Goal: Information Seeking & Learning: Find specific page/section

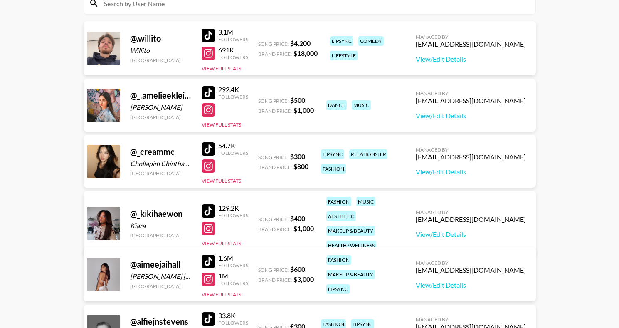
scroll to position [103, 0]
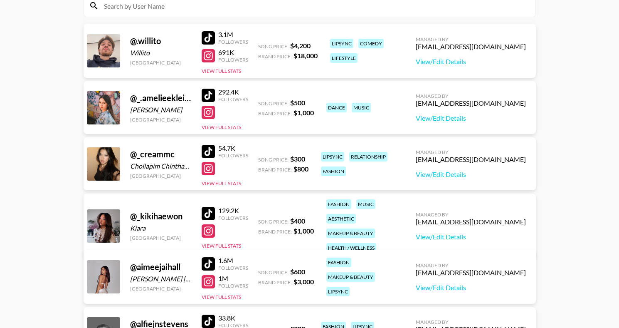
click at [207, 37] on div at bounding box center [208, 37] width 13 height 13
click at [205, 90] on div at bounding box center [208, 95] width 13 height 13
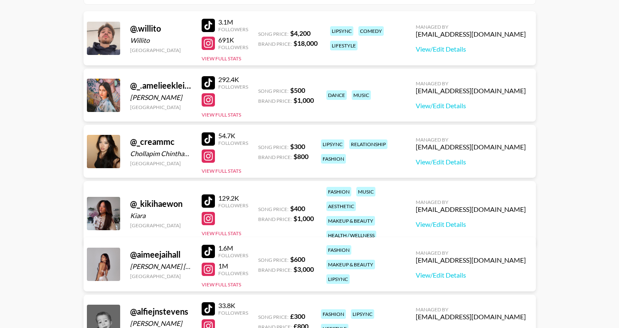
click at [208, 139] on div at bounding box center [208, 138] width 13 height 13
click at [211, 194] on div at bounding box center [208, 200] width 13 height 13
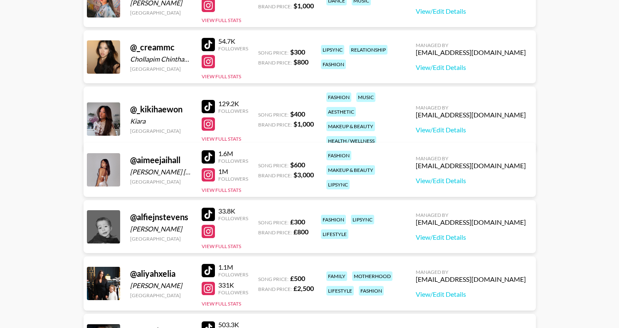
scroll to position [206, 0]
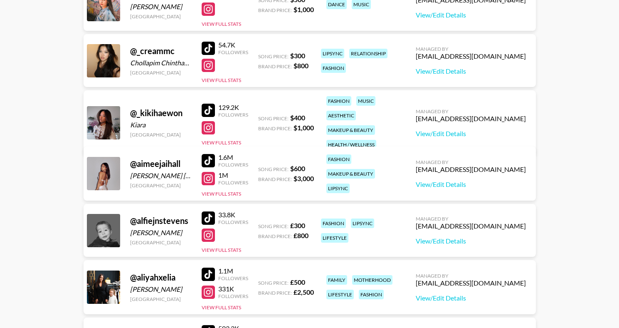
click at [210, 156] on div at bounding box center [208, 160] width 13 height 13
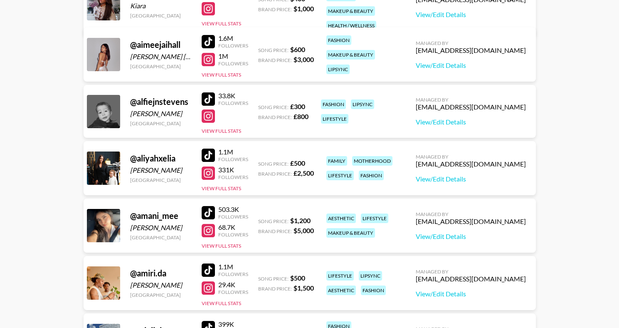
scroll to position [323, 0]
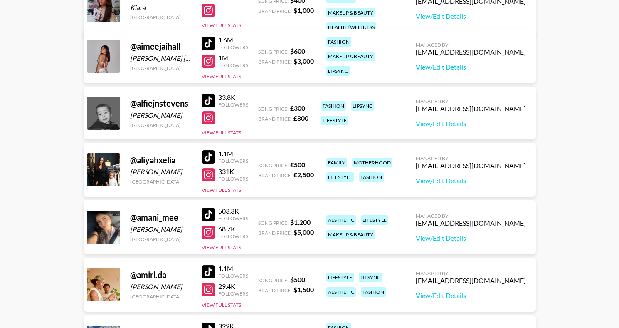
click at [207, 157] on div at bounding box center [208, 156] width 13 height 13
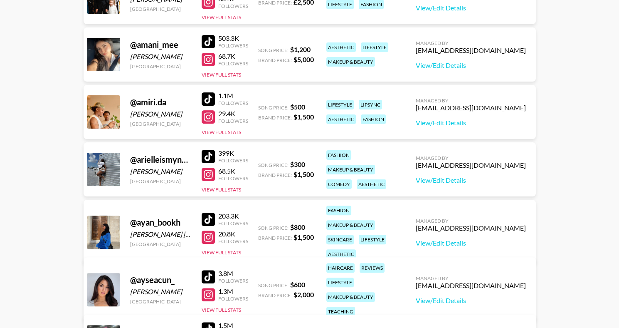
scroll to position [497, 0]
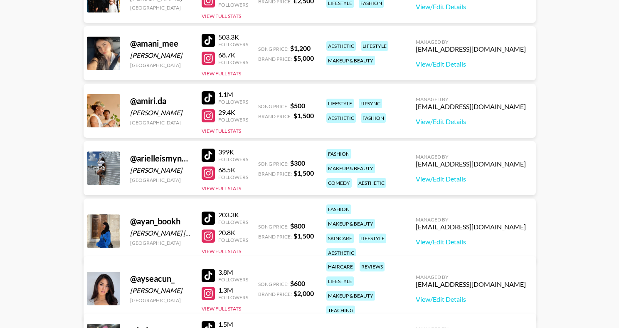
click at [206, 39] on div at bounding box center [208, 40] width 13 height 13
click at [205, 95] on div at bounding box center [208, 97] width 13 height 13
click at [206, 151] on div at bounding box center [208, 155] width 13 height 13
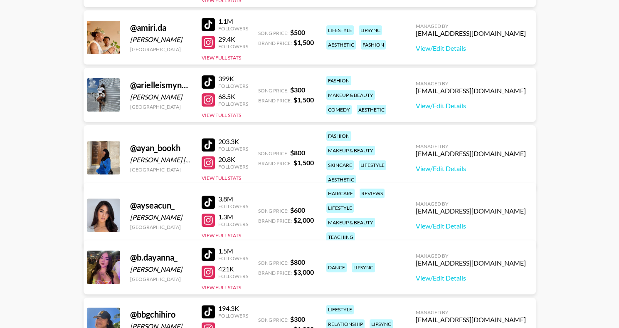
scroll to position [569, 0]
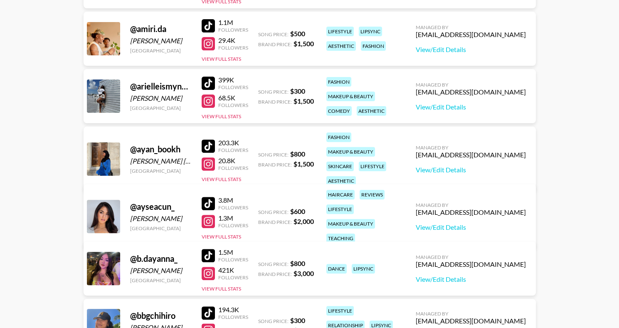
click at [208, 197] on div at bounding box center [208, 203] width 13 height 13
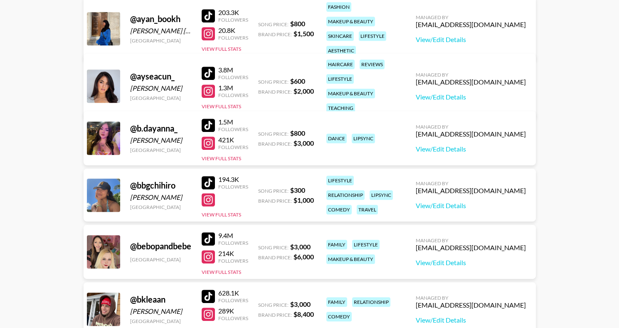
scroll to position [700, 0]
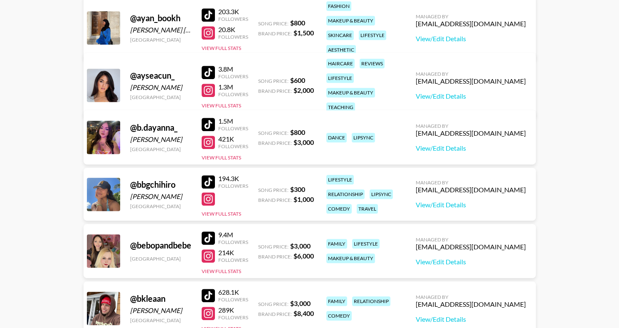
click at [202, 125] on div at bounding box center [208, 124] width 13 height 13
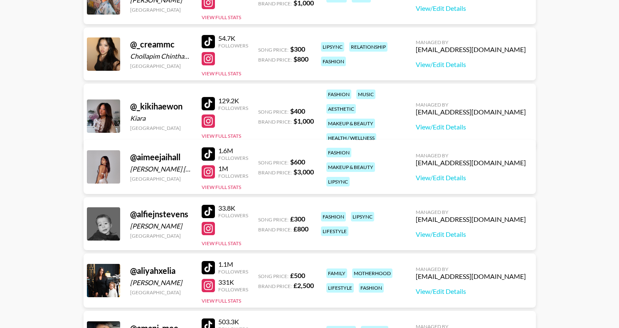
scroll to position [0, 0]
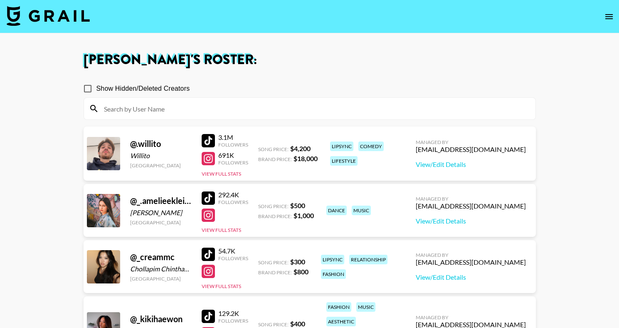
click at [174, 107] on input at bounding box center [315, 108] width 432 height 13
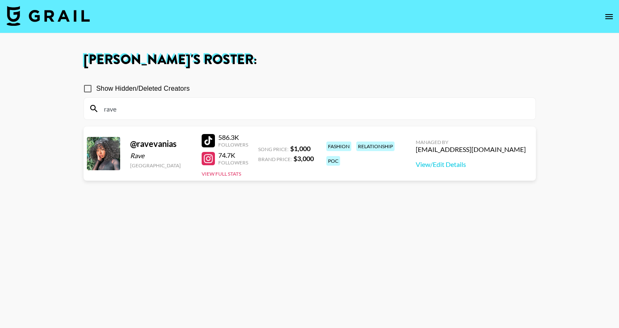
click at [259, 63] on h1 "[PERSON_NAME] 's Roster:" at bounding box center [310, 59] width 453 height 13
click at [208, 139] on div at bounding box center [208, 140] width 13 height 13
click at [175, 108] on input "rave" at bounding box center [315, 108] width 432 height 13
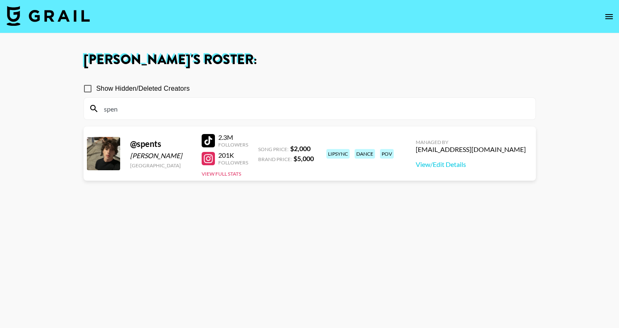
type input "spen"
click at [211, 141] on div at bounding box center [208, 140] width 13 height 13
click at [147, 113] on input "spen" at bounding box center [315, 108] width 432 height 13
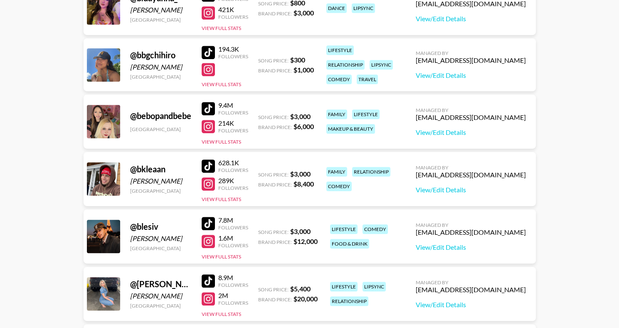
scroll to position [829, 0]
click at [208, 111] on div at bounding box center [208, 108] width 13 height 13
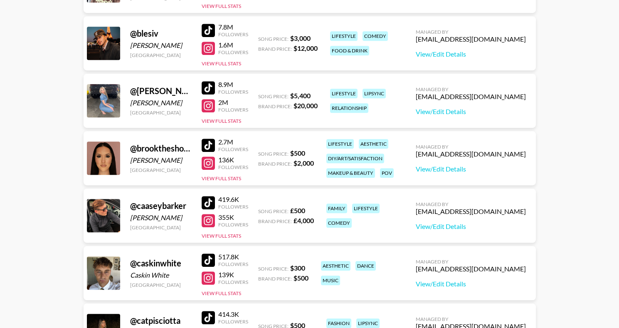
scroll to position [1021, 0]
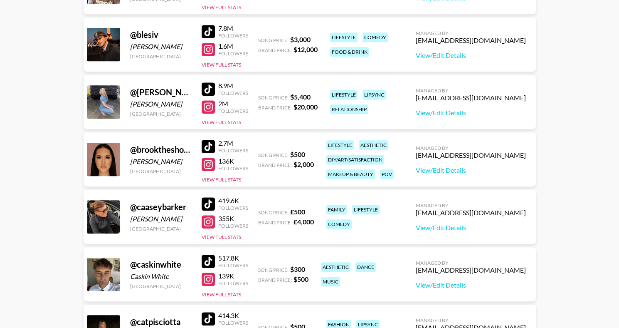
click at [207, 147] on div at bounding box center [208, 146] width 13 height 13
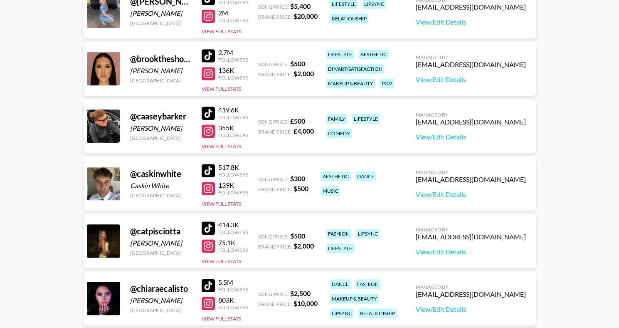
scroll to position [1113, 0]
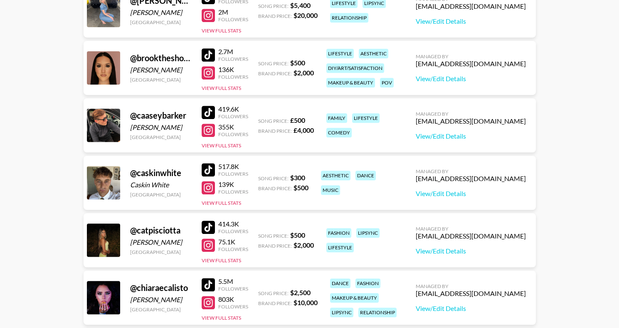
click at [202, 114] on div at bounding box center [208, 112] width 13 height 13
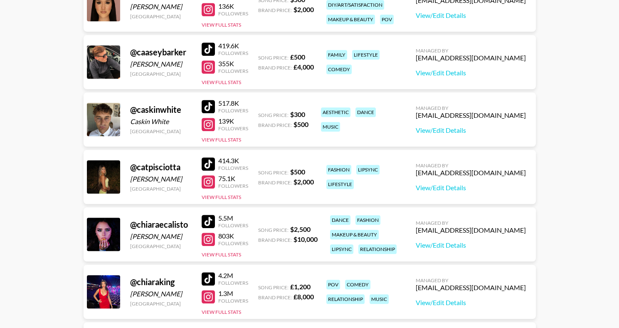
scroll to position [1175, 0]
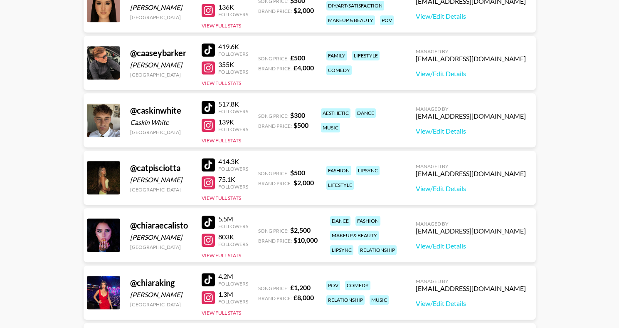
click at [206, 166] on div at bounding box center [208, 164] width 13 height 13
click at [204, 164] on div at bounding box center [208, 164] width 13 height 13
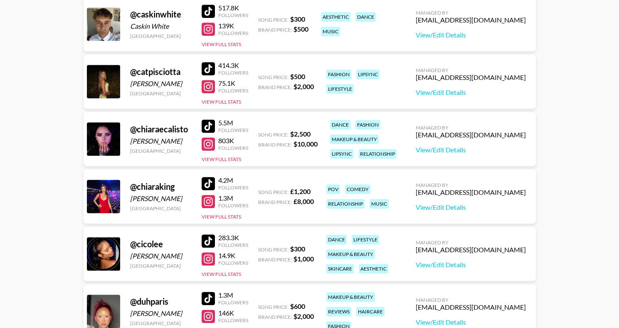
scroll to position [1272, 0]
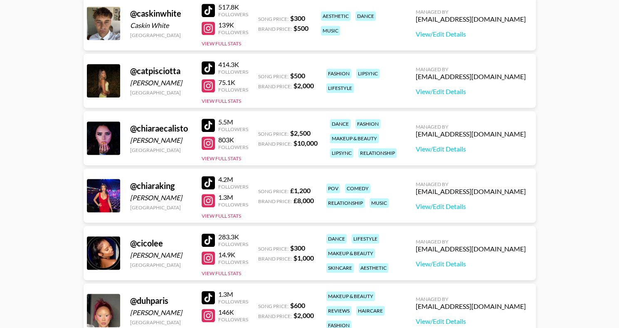
click at [208, 123] on div at bounding box center [208, 125] width 13 height 13
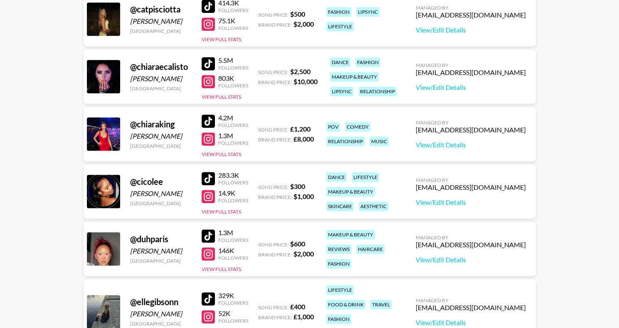
scroll to position [1334, 0]
click at [209, 178] on div at bounding box center [208, 177] width 13 height 13
click at [209, 233] on div at bounding box center [208, 235] width 13 height 13
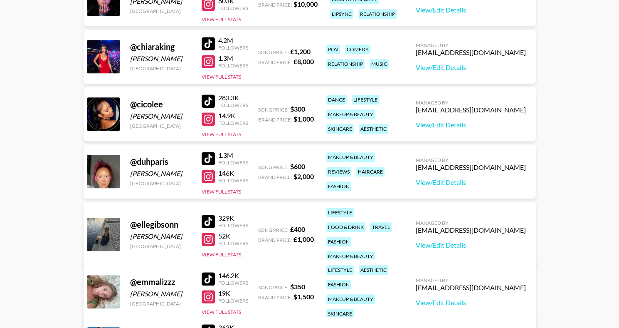
scroll to position [1412, 0]
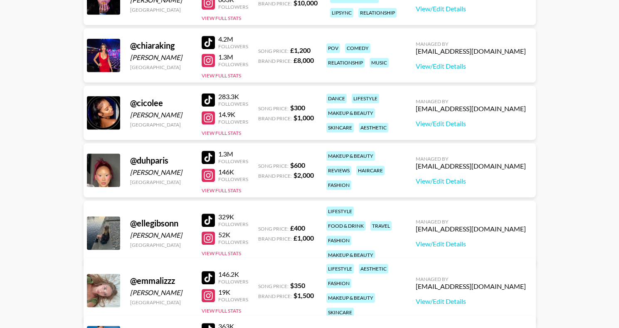
click at [205, 214] on div at bounding box center [208, 219] width 13 height 13
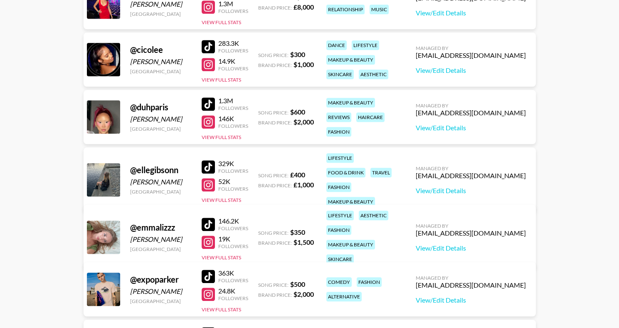
scroll to position [1469, 0]
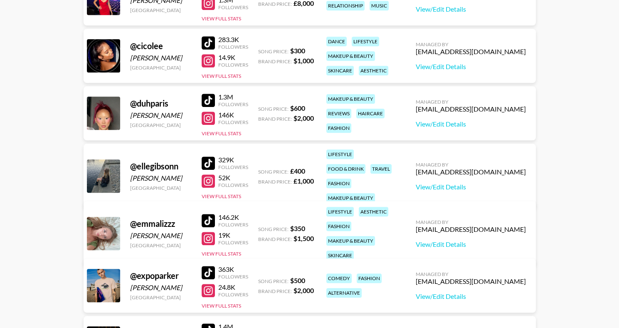
click at [207, 214] on div at bounding box center [208, 220] width 13 height 13
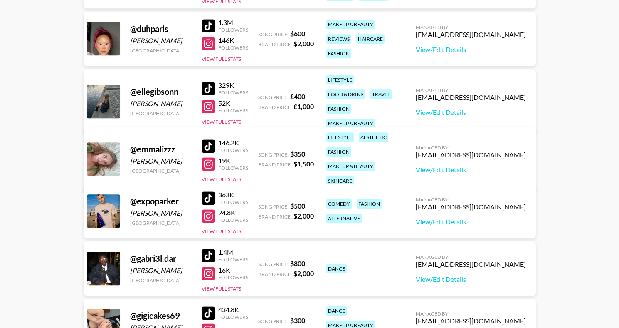
scroll to position [1544, 0]
click at [206, 196] on div at bounding box center [208, 197] width 13 height 13
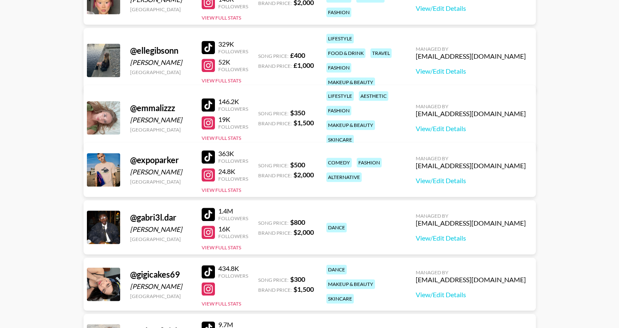
scroll to position [1607, 0]
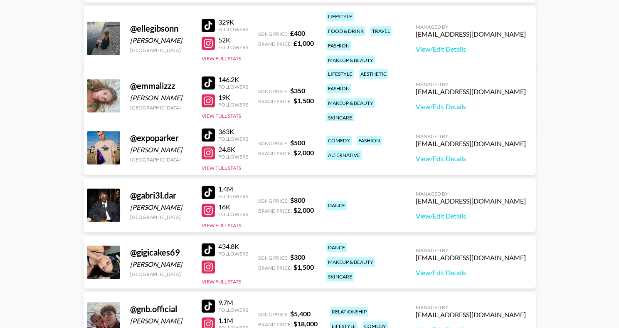
click at [207, 190] on div at bounding box center [208, 192] width 13 height 13
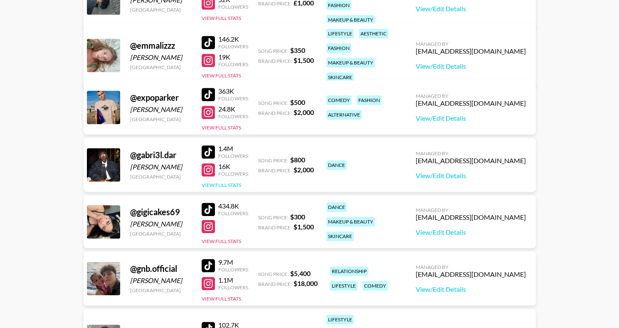
scroll to position [1653, 0]
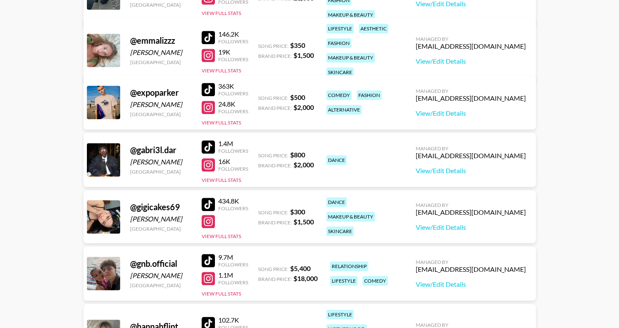
click at [207, 203] on div at bounding box center [208, 204] width 13 height 13
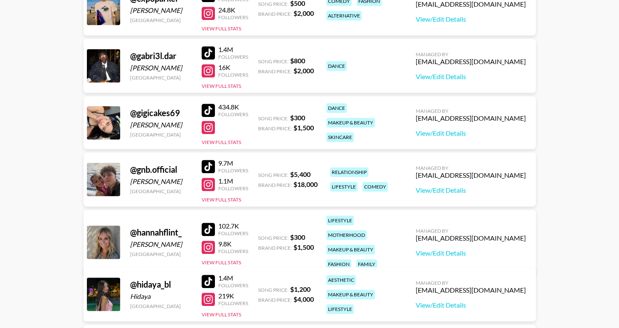
scroll to position [1746, 0]
click at [207, 166] on div at bounding box center [208, 166] width 13 height 13
click at [208, 225] on div at bounding box center [208, 229] width 13 height 13
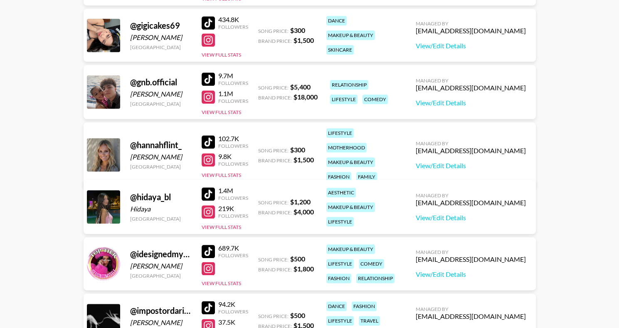
scroll to position [1833, 0]
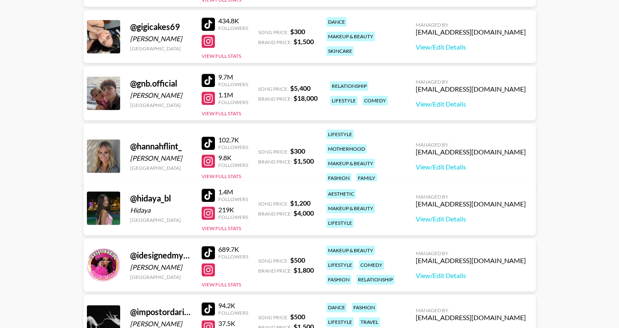
click at [211, 193] on div at bounding box center [208, 194] width 13 height 13
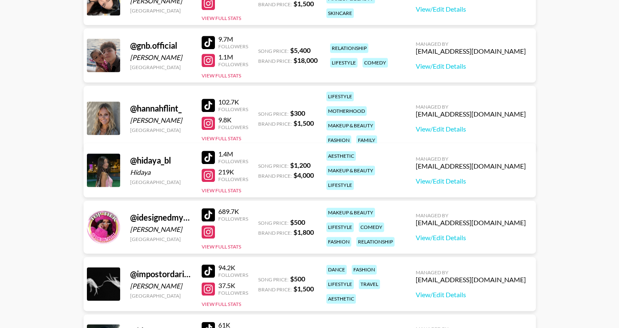
scroll to position [1886, 0]
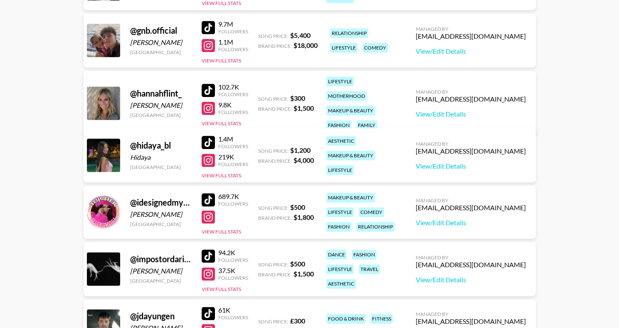
click at [208, 197] on div at bounding box center [208, 199] width 13 height 13
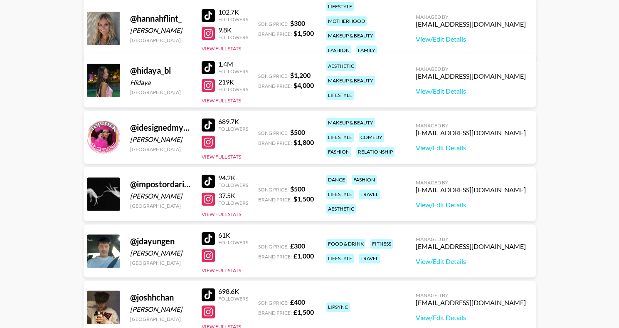
scroll to position [1965, 0]
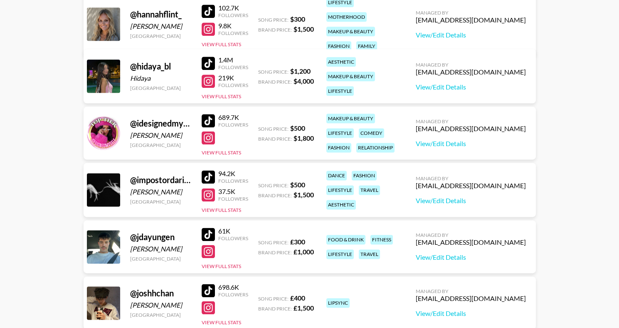
click at [208, 177] on div at bounding box center [208, 176] width 13 height 13
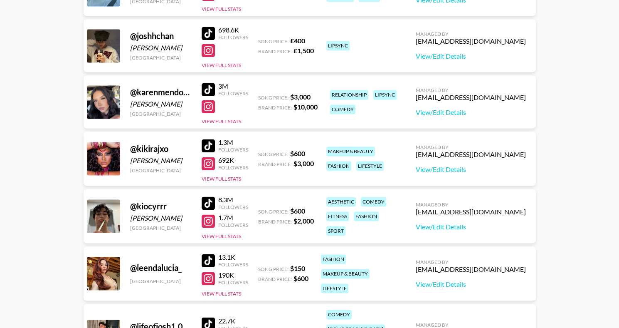
scroll to position [2251, 0]
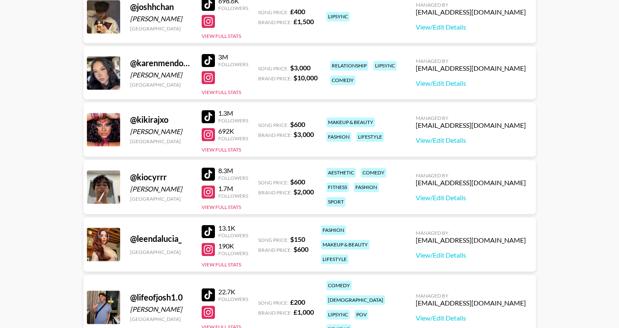
click at [208, 174] on div at bounding box center [208, 173] width 13 height 13
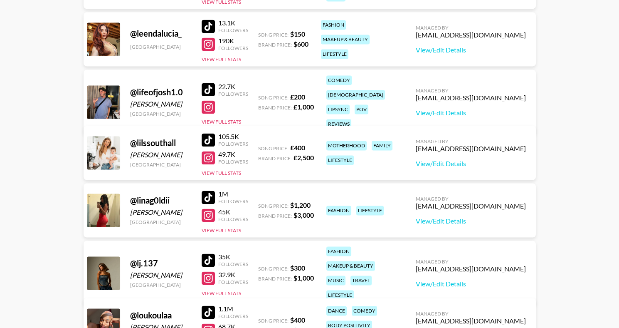
scroll to position [2460, 0]
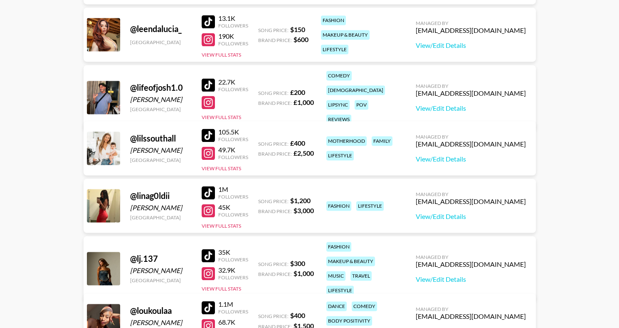
click at [211, 135] on div at bounding box center [208, 135] width 13 height 13
click at [209, 191] on div at bounding box center [208, 192] width 13 height 13
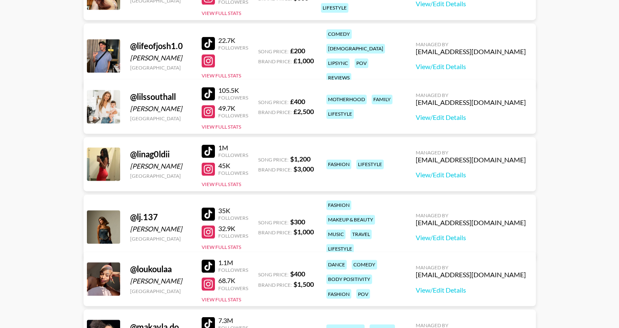
scroll to position [2523, 0]
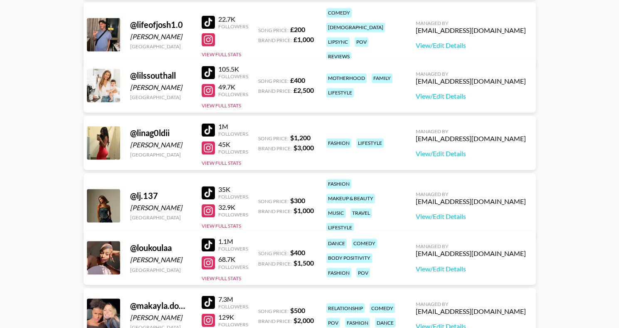
click at [209, 186] on div at bounding box center [208, 192] width 13 height 13
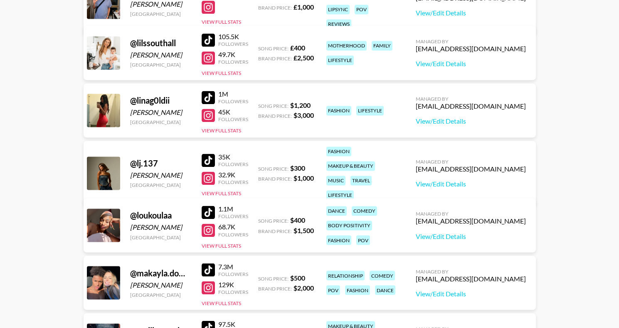
click at [208, 210] on div at bounding box center [208, 212] width 13 height 13
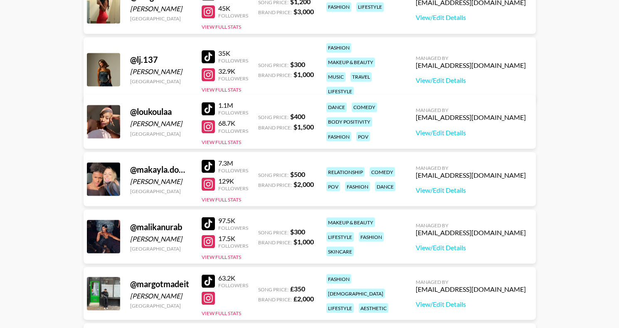
scroll to position [2665, 0]
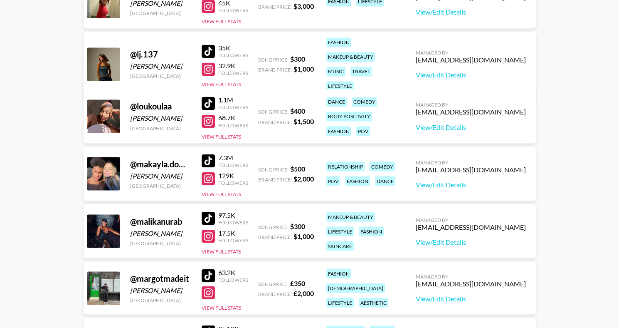
click at [208, 161] on div at bounding box center [208, 160] width 13 height 13
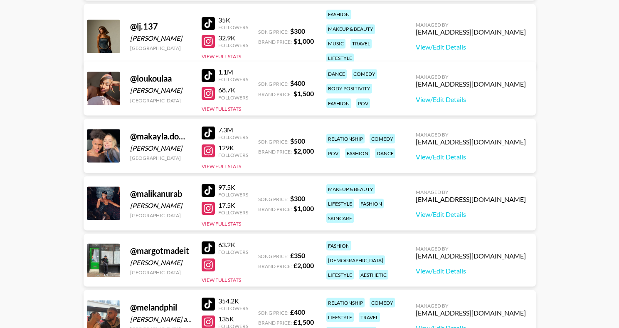
scroll to position [2703, 0]
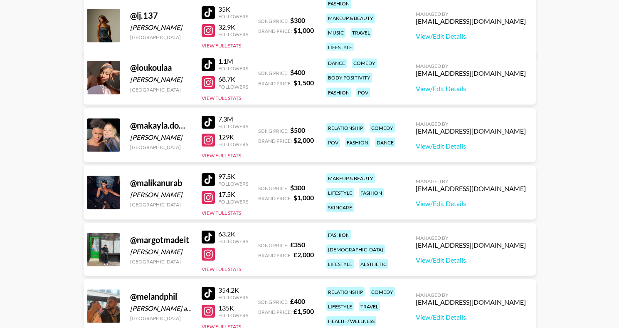
click at [206, 179] on div at bounding box center [208, 179] width 13 height 13
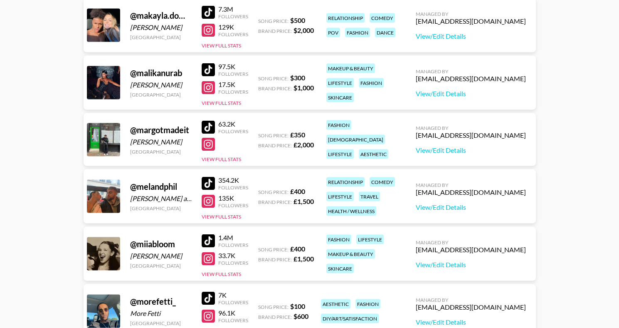
scroll to position [2814, 0]
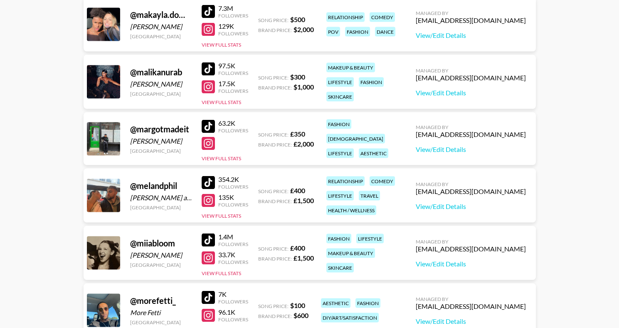
click at [209, 182] on div at bounding box center [208, 182] width 13 height 13
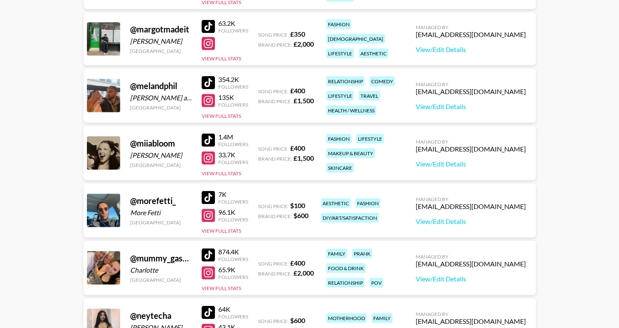
scroll to position [2920, 0]
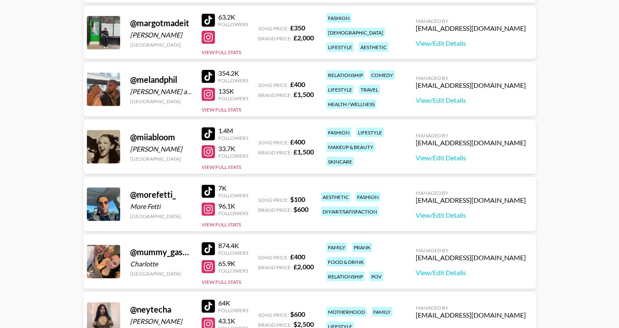
click at [208, 132] on div at bounding box center [208, 133] width 13 height 13
click at [207, 191] on div at bounding box center [208, 191] width 13 height 13
click at [207, 208] on div at bounding box center [208, 209] width 13 height 13
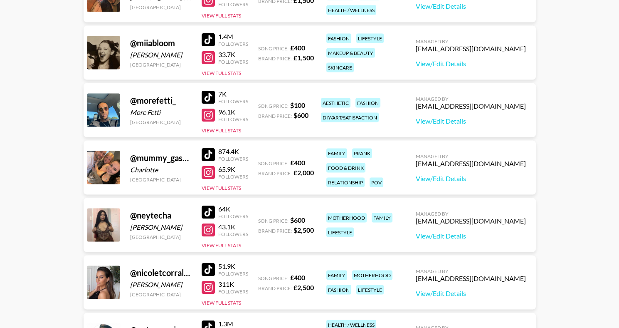
scroll to position [3025, 0]
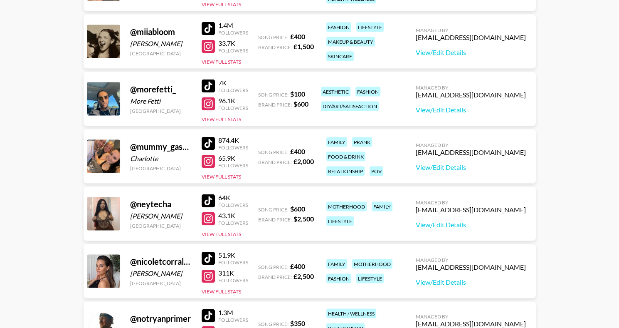
click at [208, 140] on div at bounding box center [208, 143] width 13 height 13
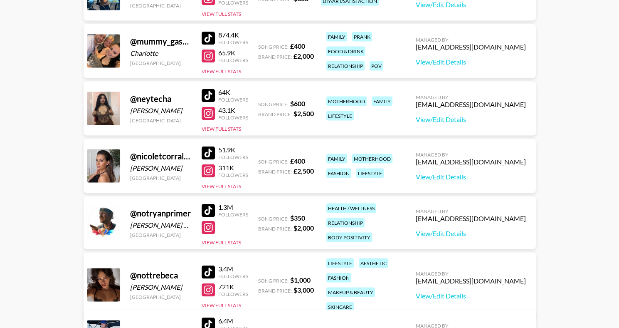
scroll to position [3152, 0]
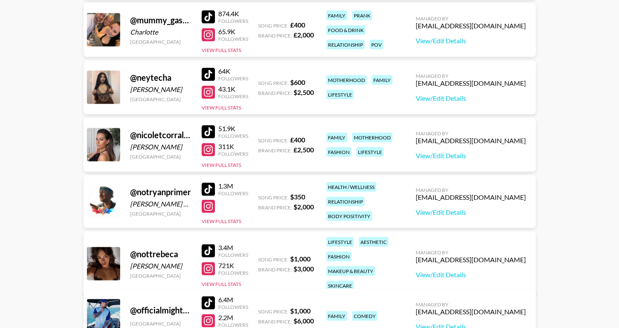
click at [207, 188] on div at bounding box center [208, 189] width 13 height 13
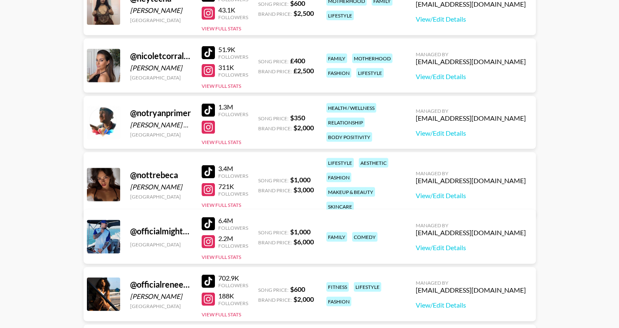
scroll to position [3230, 0]
click at [208, 166] on div at bounding box center [208, 172] width 13 height 13
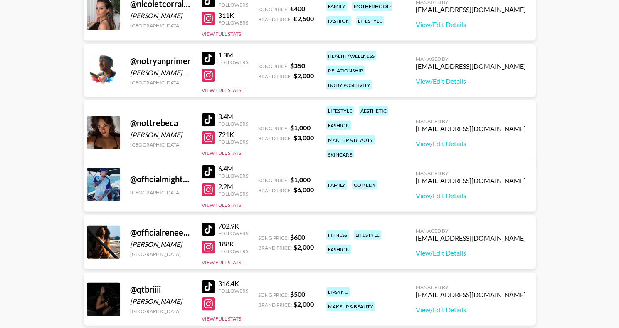
scroll to position [3285, 0]
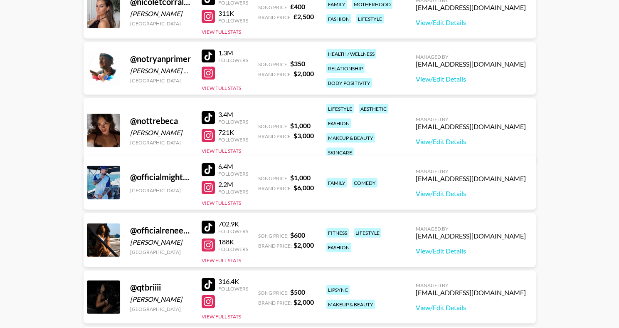
click at [208, 168] on div at bounding box center [208, 169] width 13 height 13
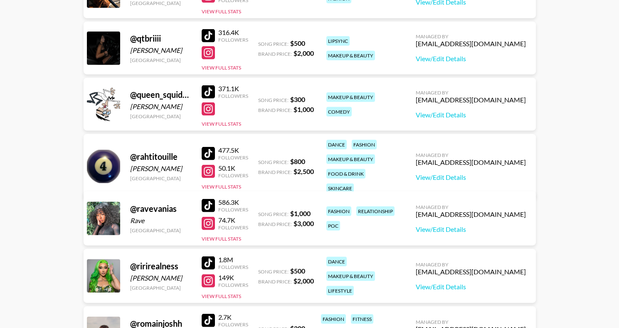
scroll to position [3536, 0]
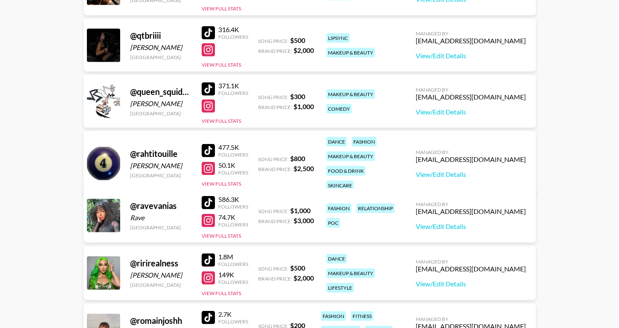
click at [209, 145] on div at bounding box center [208, 150] width 13 height 13
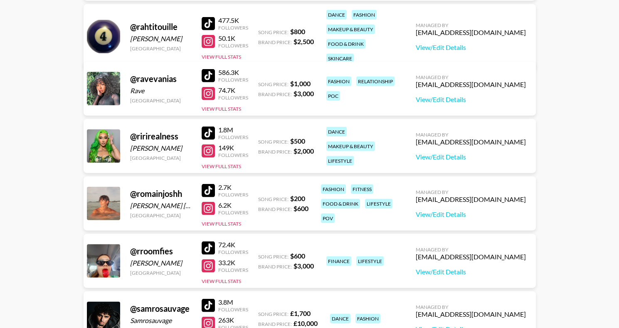
scroll to position [3679, 0]
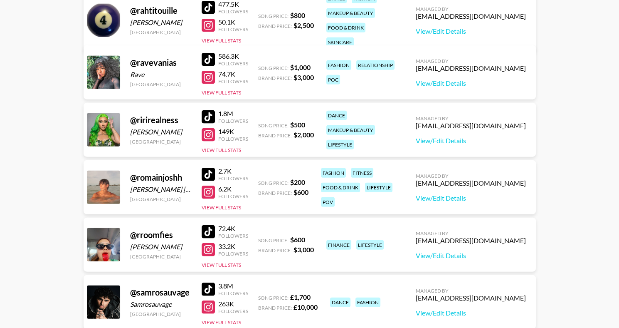
click at [212, 116] on div at bounding box center [208, 116] width 13 height 13
click at [211, 173] on div at bounding box center [208, 174] width 13 height 13
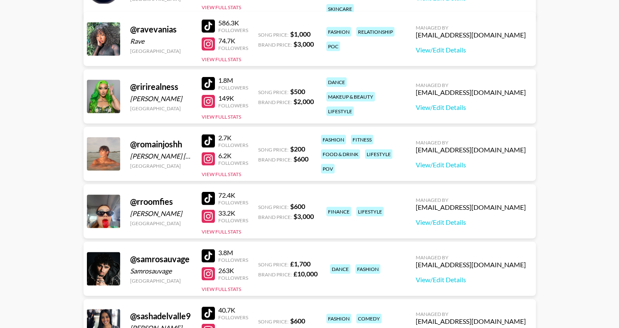
scroll to position [3719, 0]
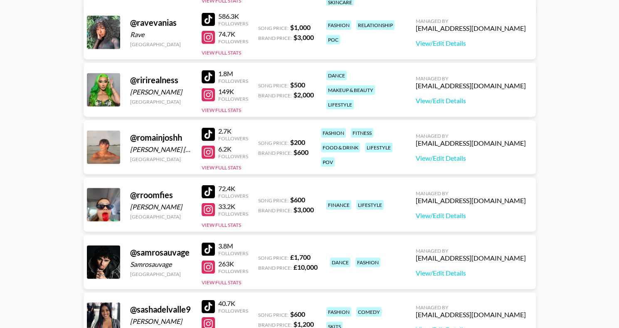
click at [208, 192] on div at bounding box center [208, 191] width 13 height 13
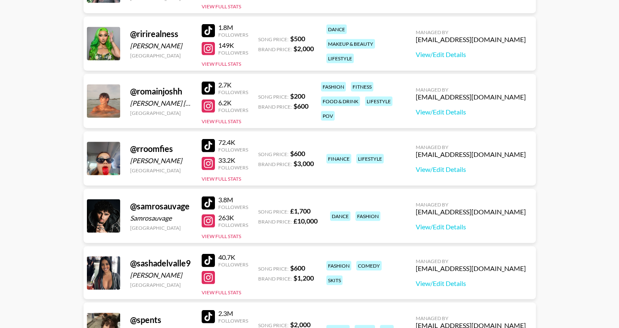
scroll to position [3779, 0]
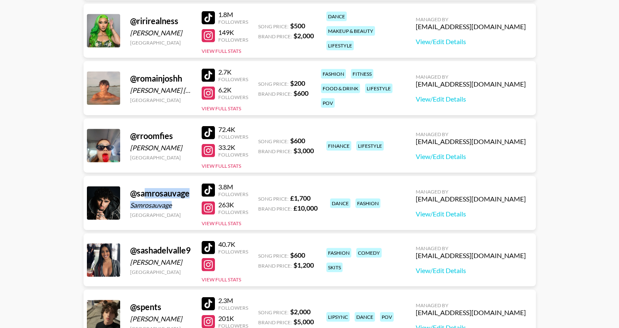
drag, startPoint x: 178, startPoint y: 207, endPoint x: 144, endPoint y: 195, distance: 37.0
click at [144, 195] on div "@ samrosauvage Samrosauvage [GEOGRAPHIC_DATA]" at bounding box center [161, 203] width 62 height 30
click at [140, 201] on div "Samrosauvage" at bounding box center [161, 205] width 62 height 8
drag, startPoint x: 131, startPoint y: 193, endPoint x: 181, endPoint y: 198, distance: 50.6
click at [182, 199] on div "@ samrosauvage Samrosauvage [GEOGRAPHIC_DATA]" at bounding box center [161, 203] width 62 height 30
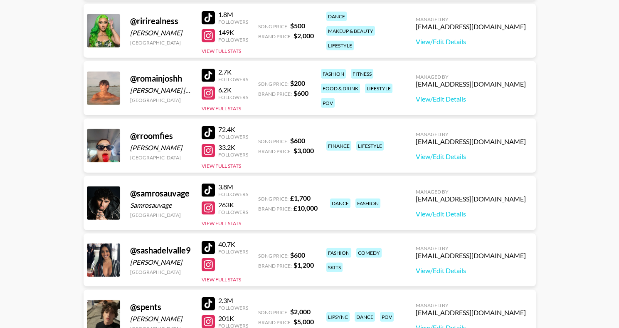
click at [171, 201] on div "Samrosauvage" at bounding box center [161, 205] width 62 height 8
drag, startPoint x: 177, startPoint y: 202, endPoint x: 145, endPoint y: 196, distance: 32.6
click at [145, 196] on div "@ samrosauvage Samrosauvage [GEOGRAPHIC_DATA]" at bounding box center [161, 203] width 62 height 30
click at [161, 201] on div "Samrosauvage" at bounding box center [161, 205] width 62 height 8
click at [208, 190] on div at bounding box center [208, 189] width 13 height 13
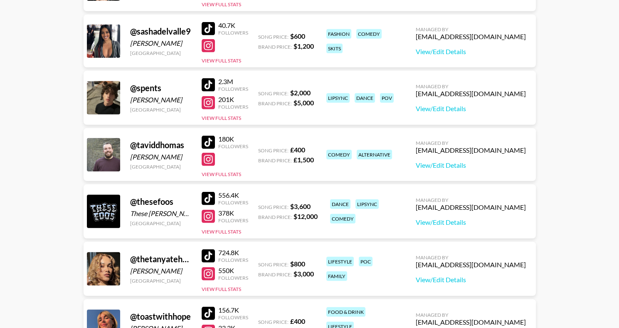
scroll to position [4044, 0]
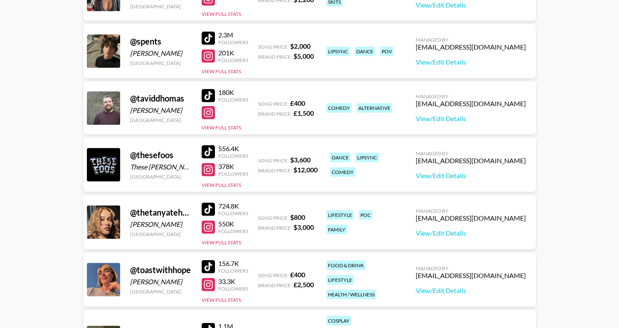
click at [203, 95] on div at bounding box center [208, 95] width 13 height 13
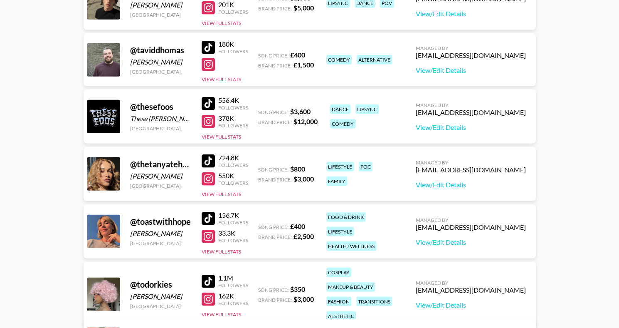
scroll to position [4103, 0]
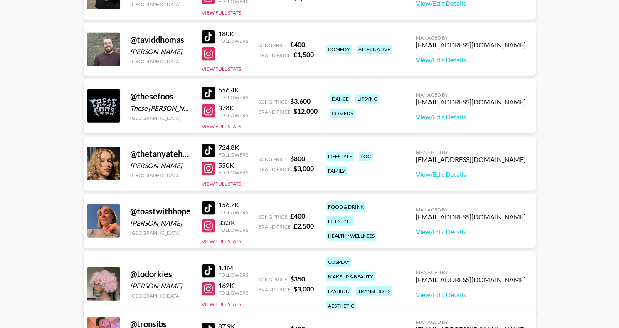
click at [209, 147] on div at bounding box center [208, 150] width 13 height 13
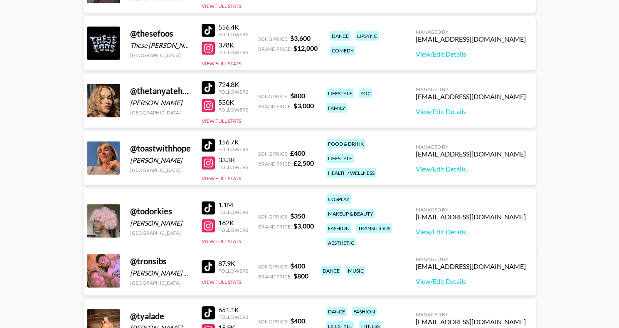
scroll to position [4175, 0]
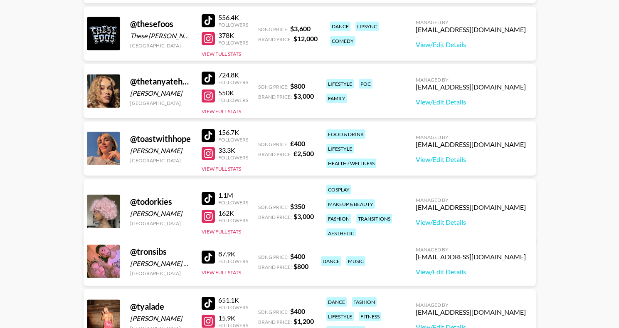
click at [208, 135] on div at bounding box center [208, 135] width 13 height 13
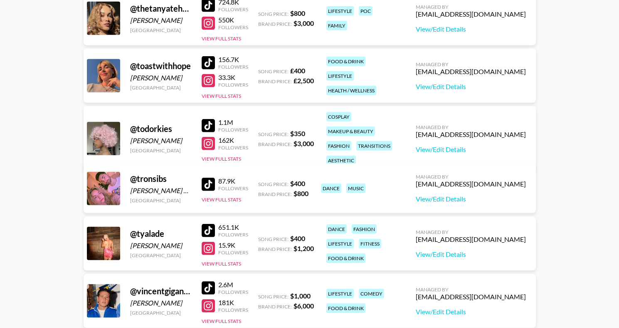
scroll to position [4250, 0]
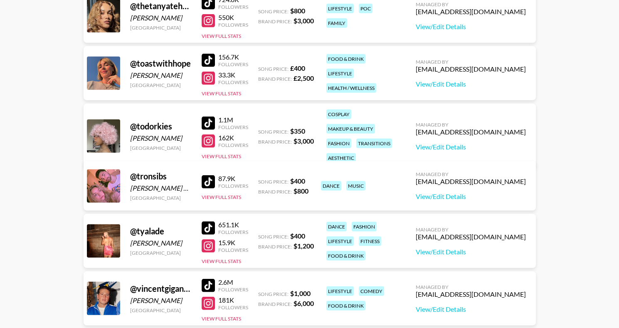
click at [205, 119] on div at bounding box center [208, 122] width 13 height 13
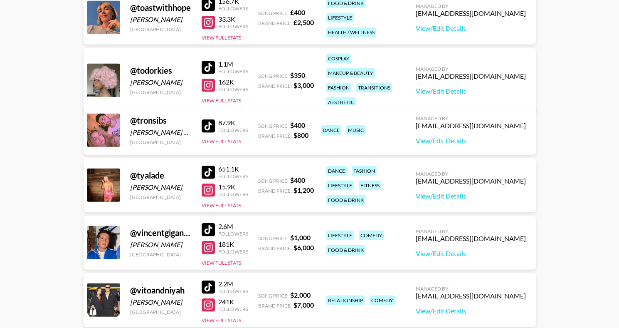
scroll to position [4307, 0]
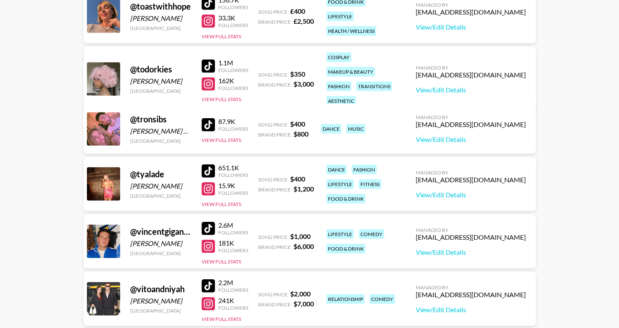
click at [207, 121] on div at bounding box center [208, 124] width 13 height 13
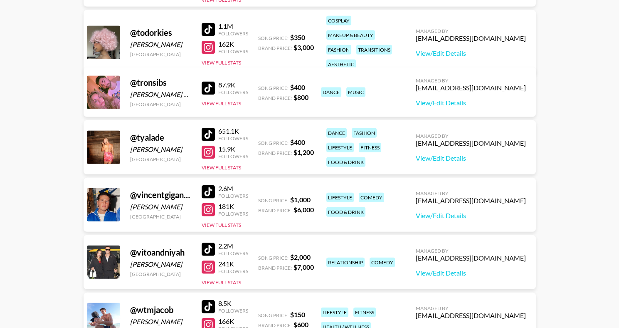
click at [208, 134] on div at bounding box center [208, 134] width 13 height 13
click at [210, 190] on div at bounding box center [208, 191] width 13 height 13
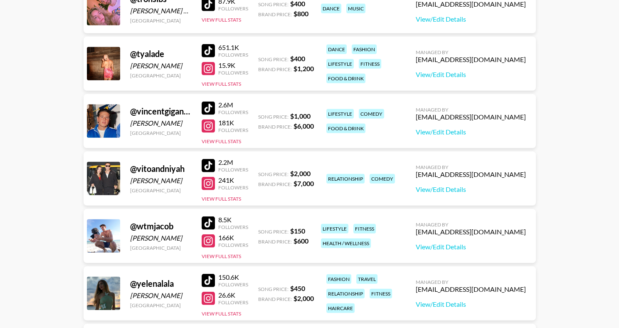
scroll to position [4450, 0]
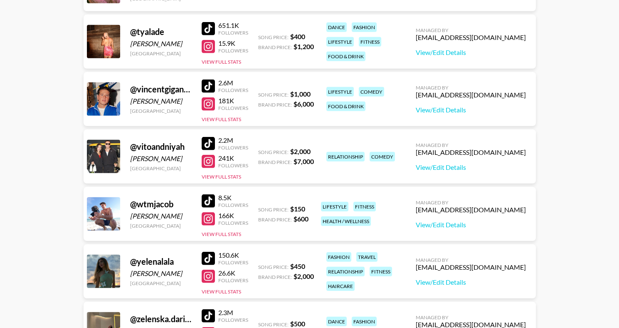
click at [210, 144] on div at bounding box center [208, 143] width 13 height 13
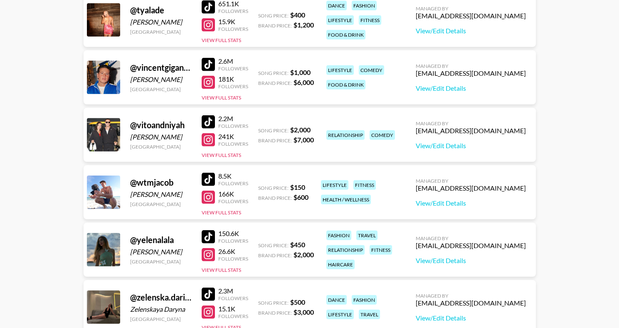
scroll to position [4495, 0]
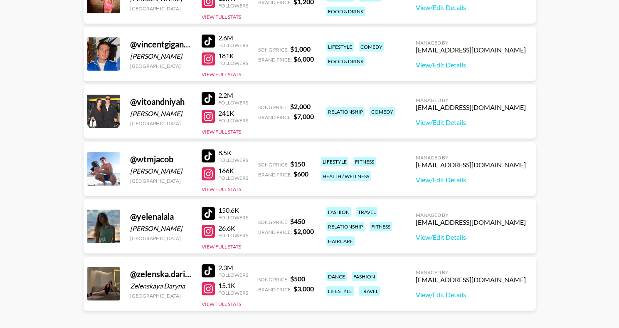
click at [160, 161] on div "@ wtmjacob" at bounding box center [161, 159] width 62 height 10
click at [177, 180] on div "[GEOGRAPHIC_DATA]" at bounding box center [161, 181] width 62 height 6
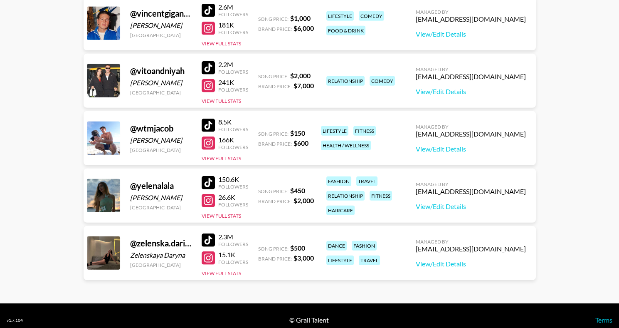
scroll to position [4529, 0]
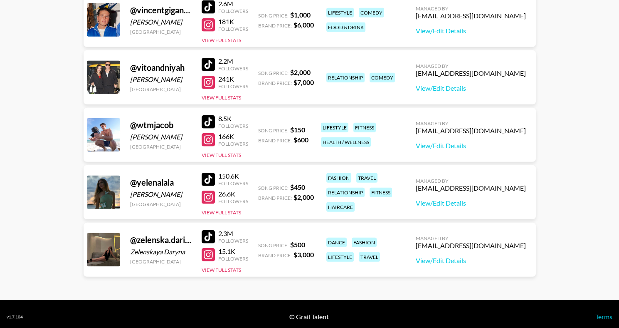
click at [147, 124] on div "@ wtmjacob" at bounding box center [161, 125] width 62 height 10
click at [204, 237] on div at bounding box center [208, 236] width 13 height 13
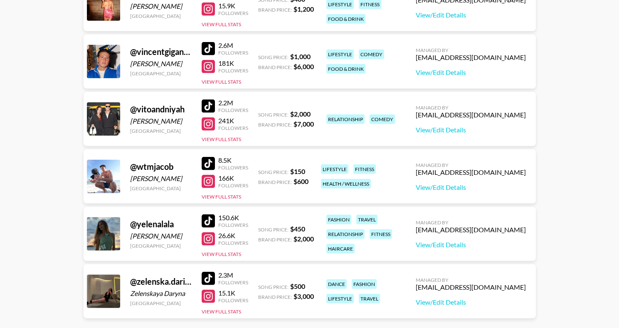
scroll to position [4534, 0]
